Goal: Information Seeking & Learning: Learn about a topic

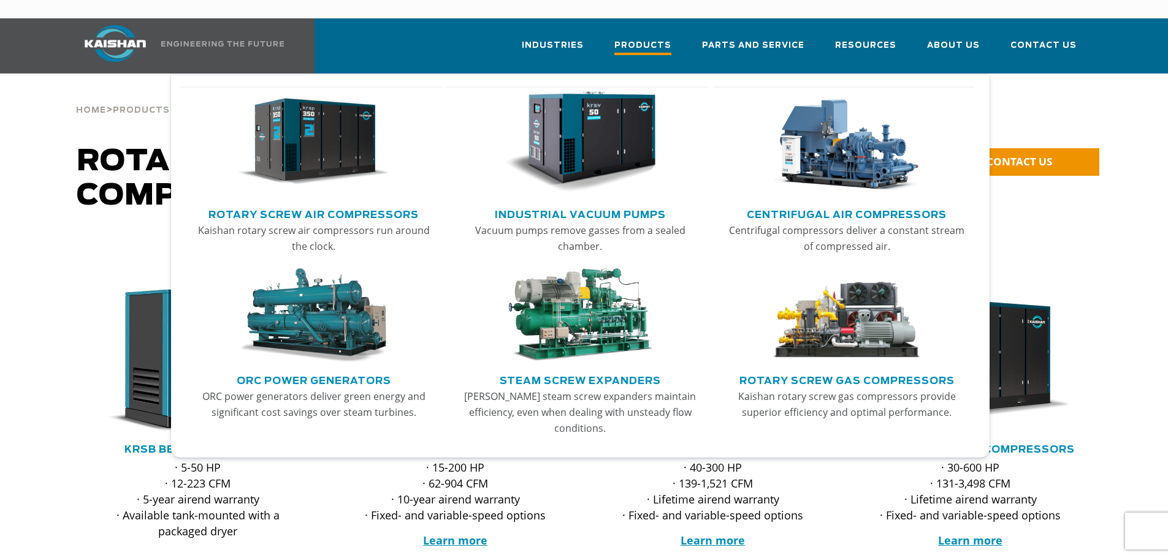
click at [642, 42] on link "Products" at bounding box center [642, 51] width 57 height 44
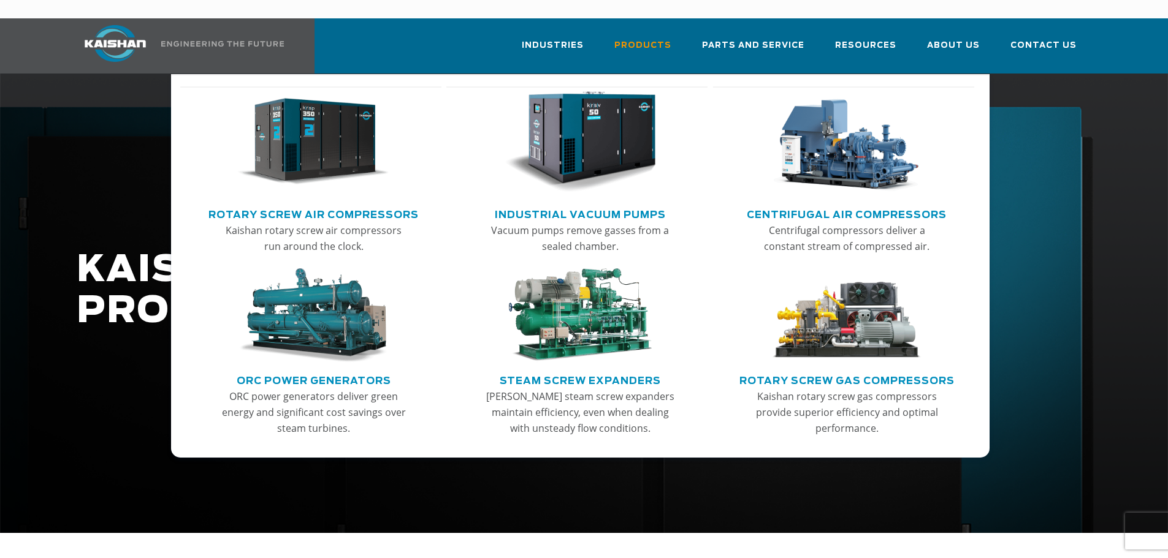
click at [346, 154] on img "Main menu" at bounding box center [313, 142] width 151 height 102
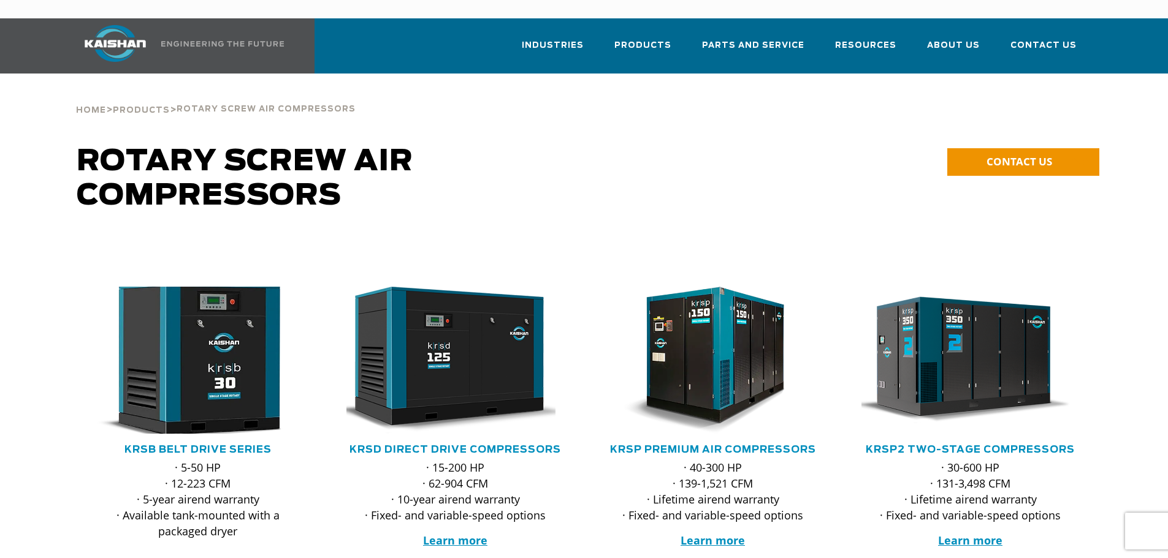
click at [242, 329] on img at bounding box center [189, 361] width 240 height 162
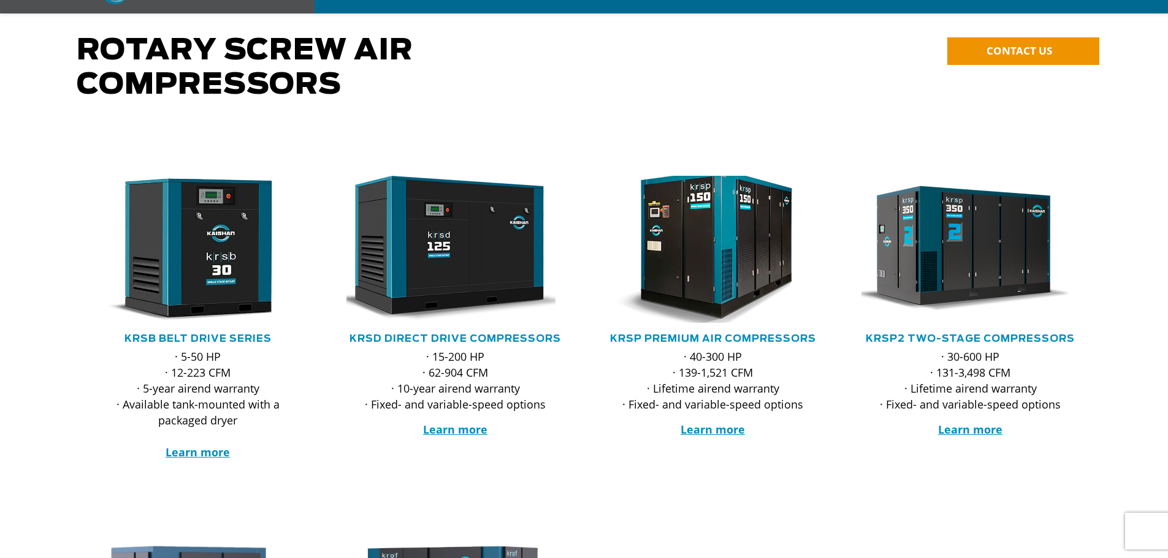
scroll to position [368, 0]
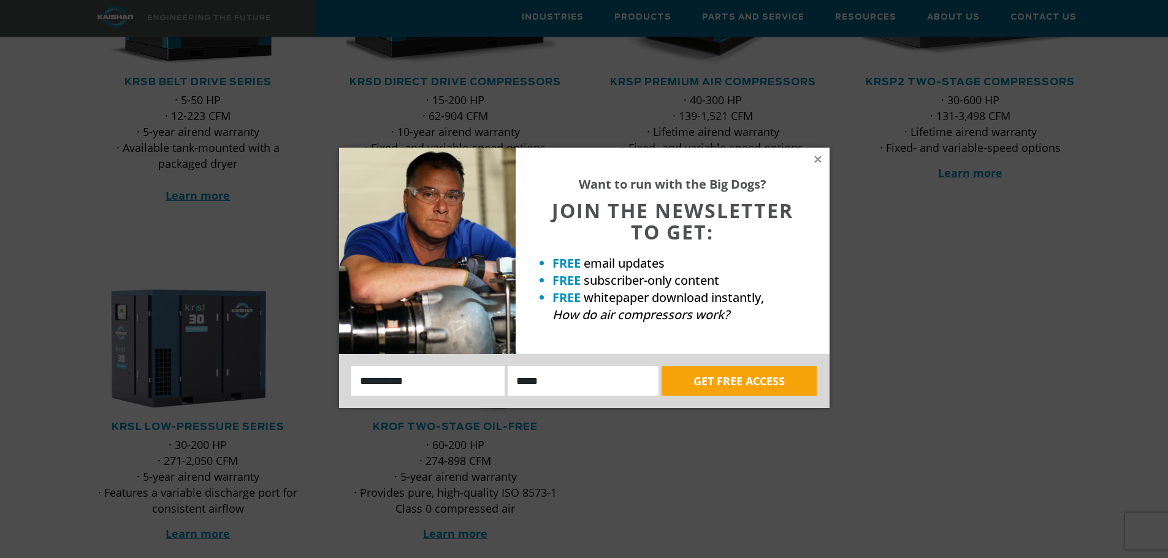
click at [447, 89] on div "Want to run with the Big Dogs? JOIN THE NEWSLETTER TO GET: FREE email updates F…" at bounding box center [584, 279] width 1168 height 558
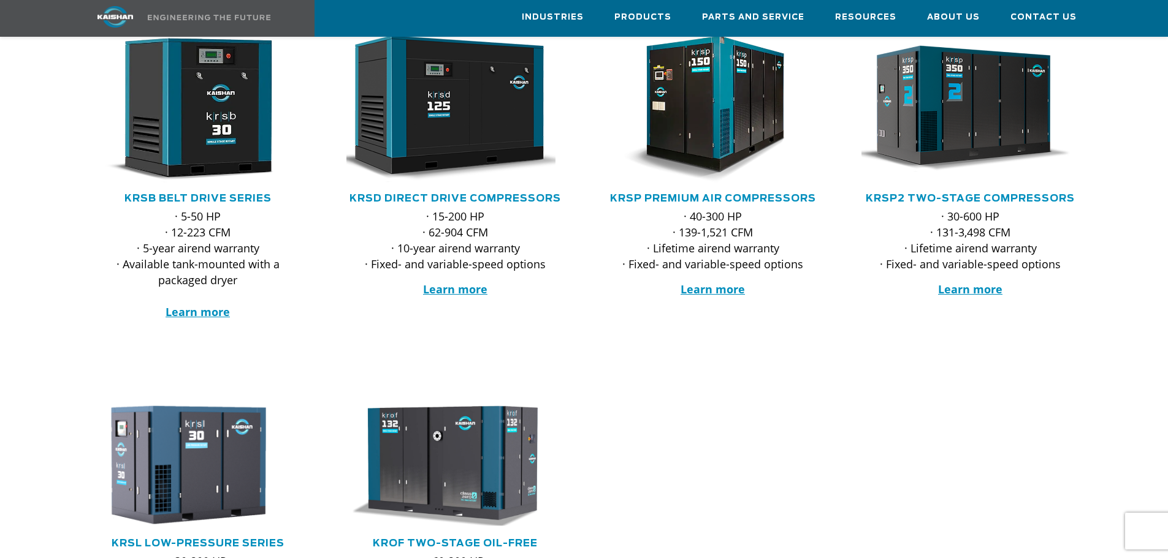
scroll to position [0, 0]
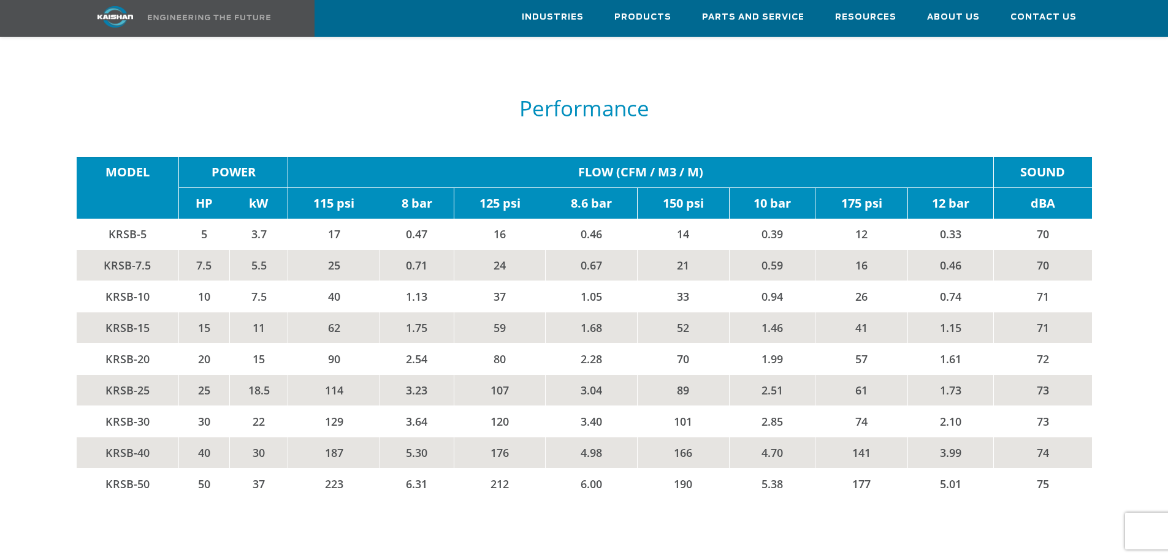
scroll to position [2207, 0]
